Goal: Navigation & Orientation: Find specific page/section

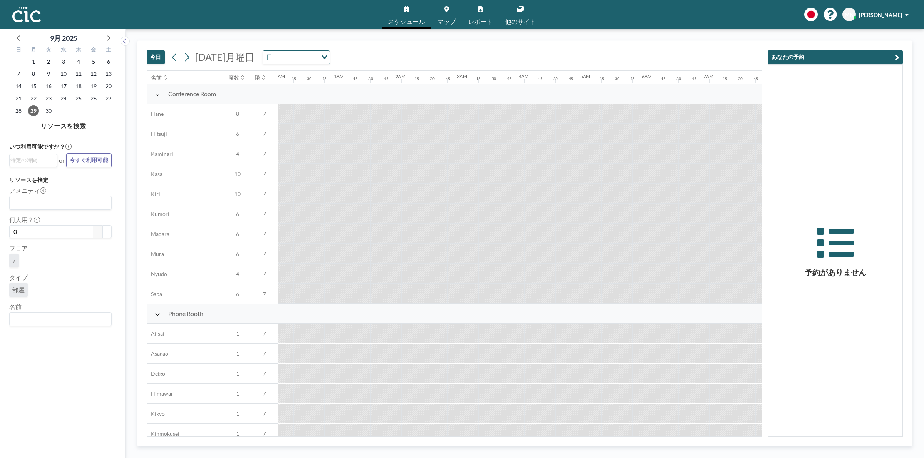
scroll to position [0, 816]
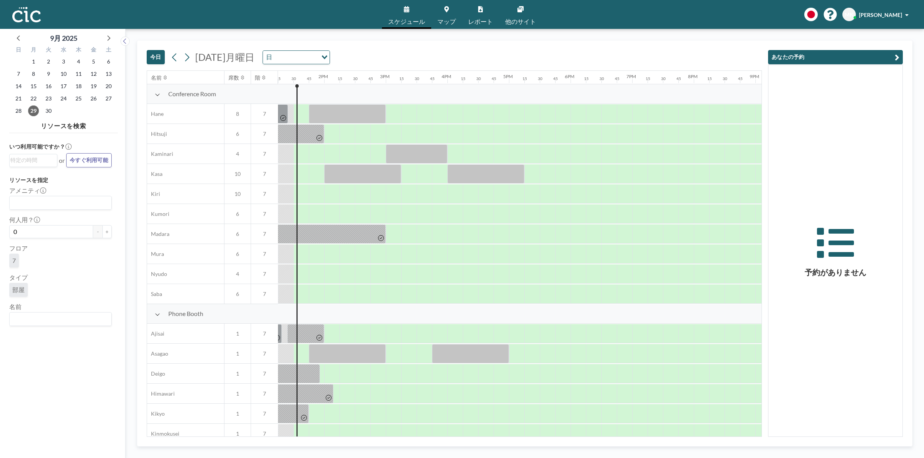
click at [519, 15] on link "他のサイト" at bounding box center [520, 14] width 43 height 29
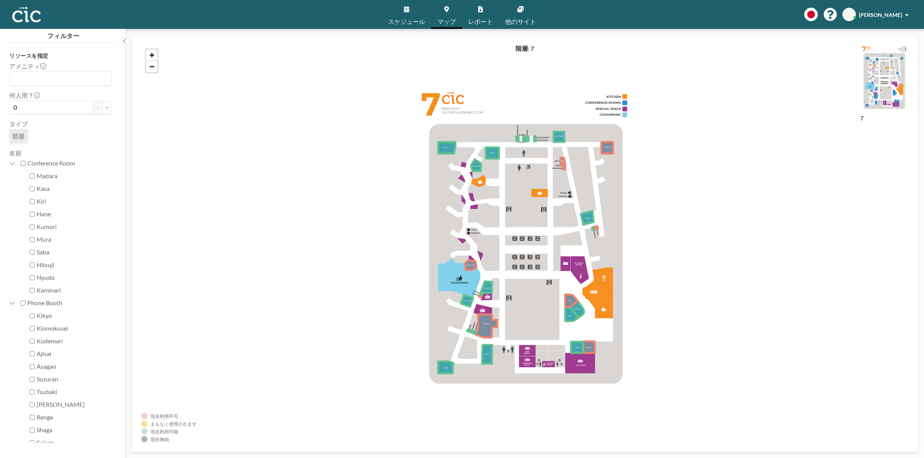
click at [405, 5] on link "スケジュール" at bounding box center [406, 14] width 49 height 29
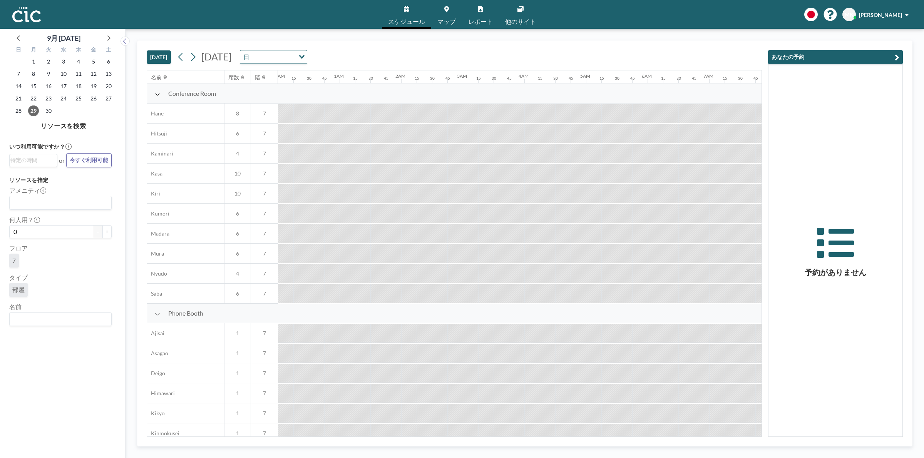
scroll to position [0, 816]
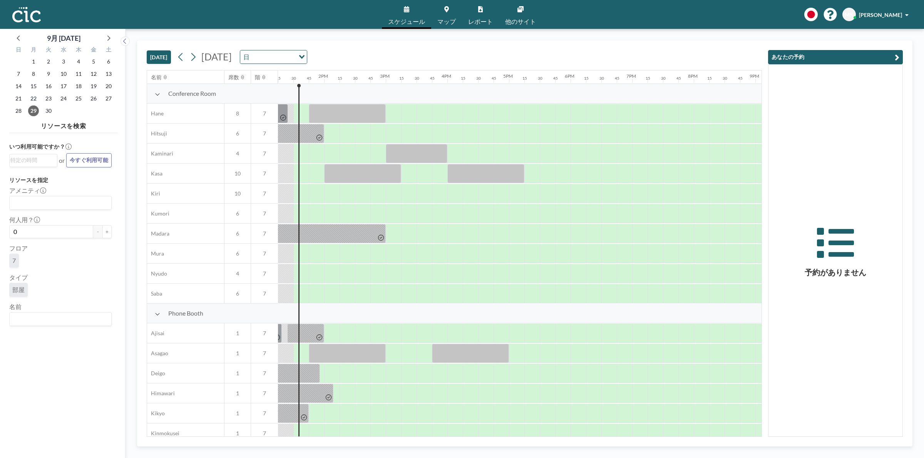
click at [517, 10] on icon at bounding box center [520, 9] width 6 height 6
